Goal: Information Seeking & Learning: Learn about a topic

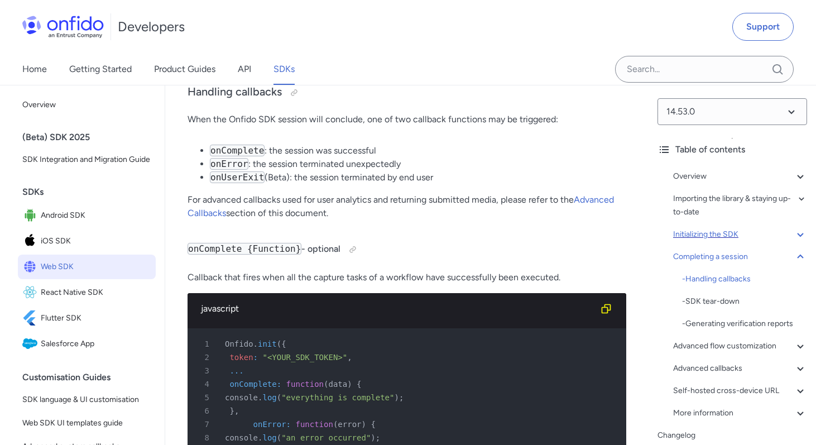
scroll to position [11200, 0]
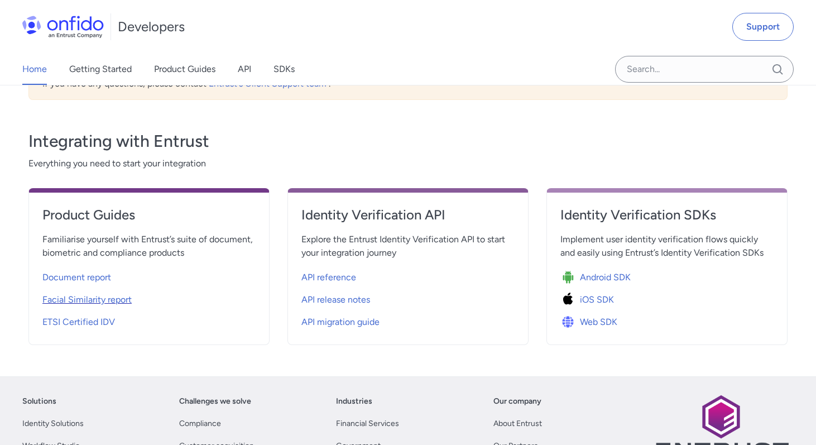
click at [107, 301] on span "Facial Similarity report" at bounding box center [86, 299] width 89 height 13
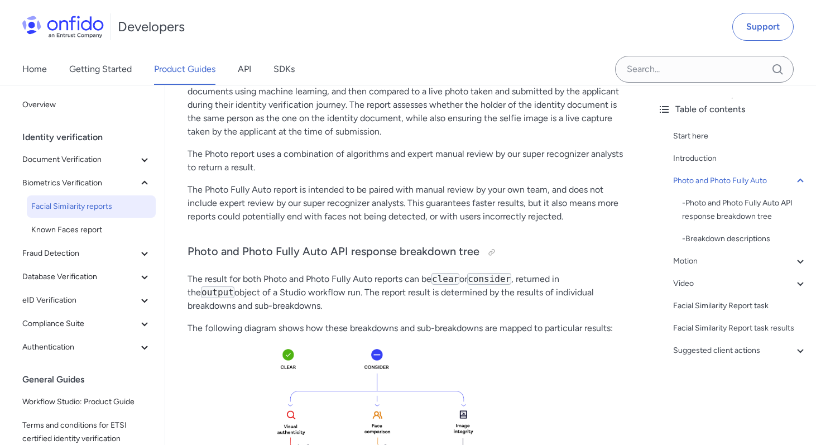
scroll to position [361, 0]
click at [487, 249] on div at bounding box center [491, 251] width 9 height 9
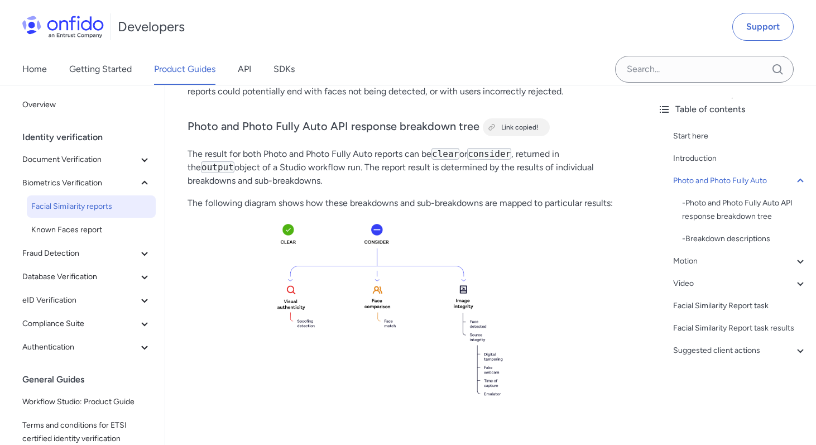
scroll to position [557, 0]
